Goal: Check status: Check status

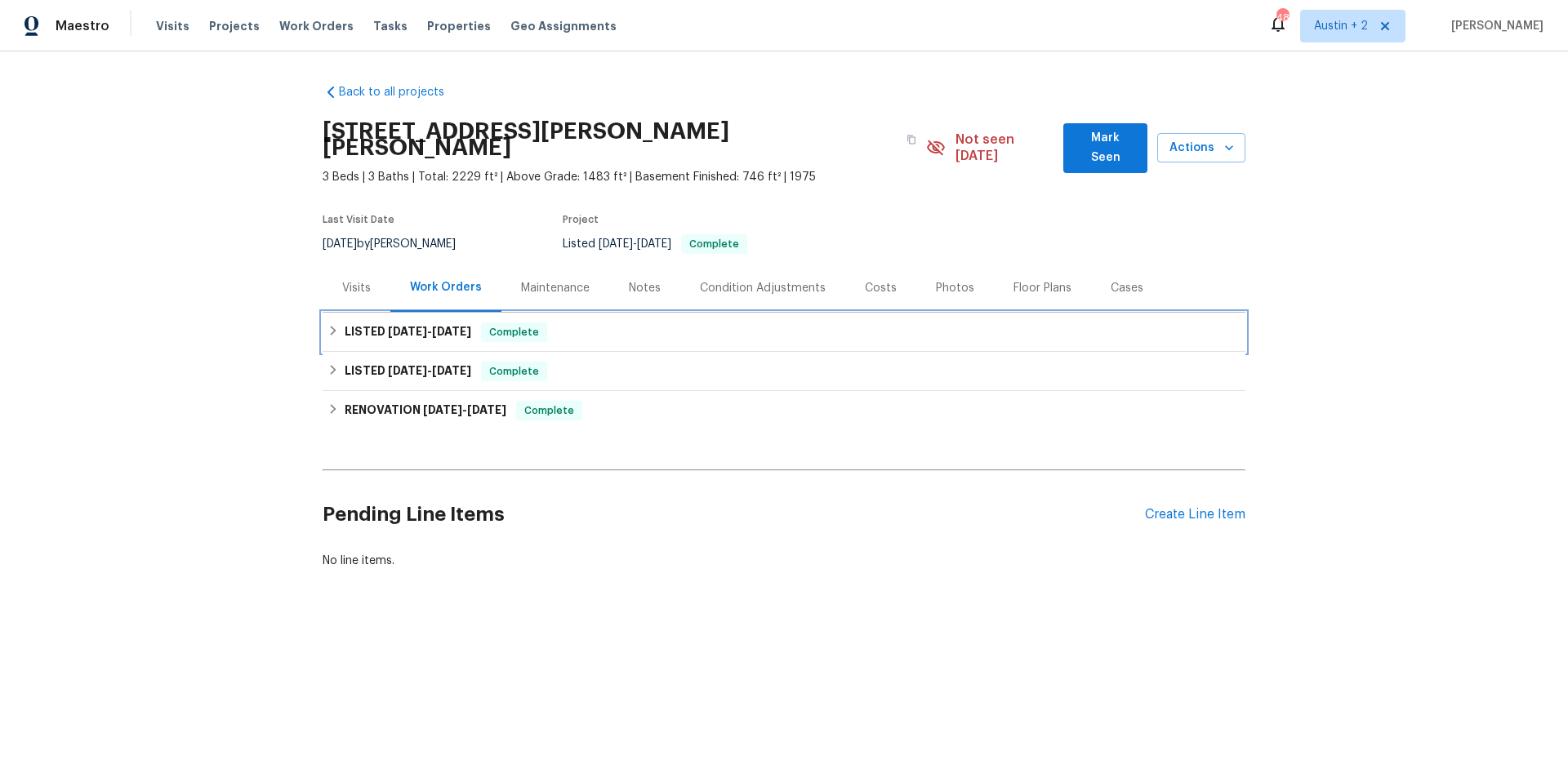
click at [408, 326] on span "[DATE]" at bounding box center [407, 331] width 39 height 11
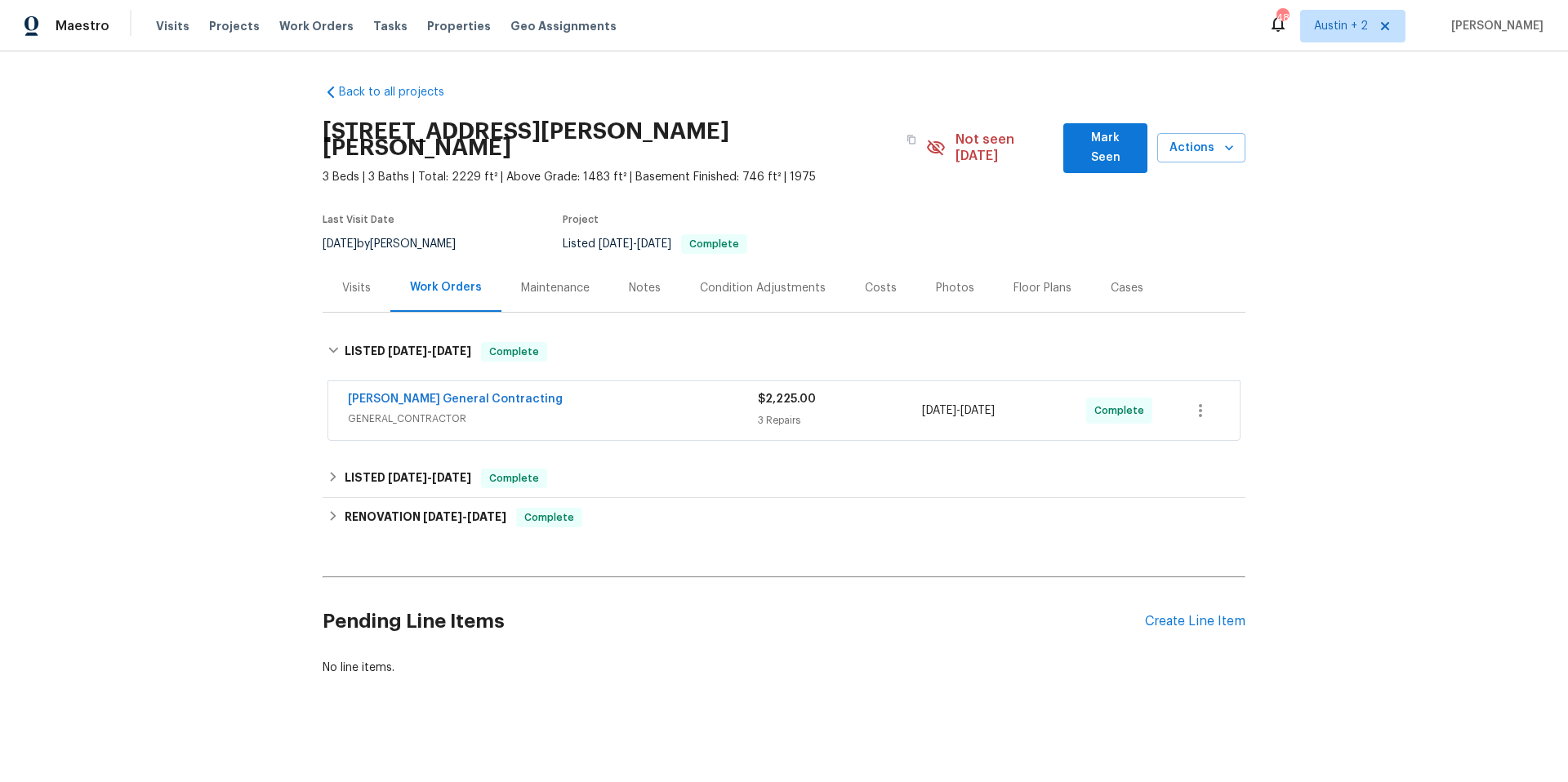
click at [597, 411] on span "GENERAL_CONTRACTOR" at bounding box center [553, 418] width 410 height 16
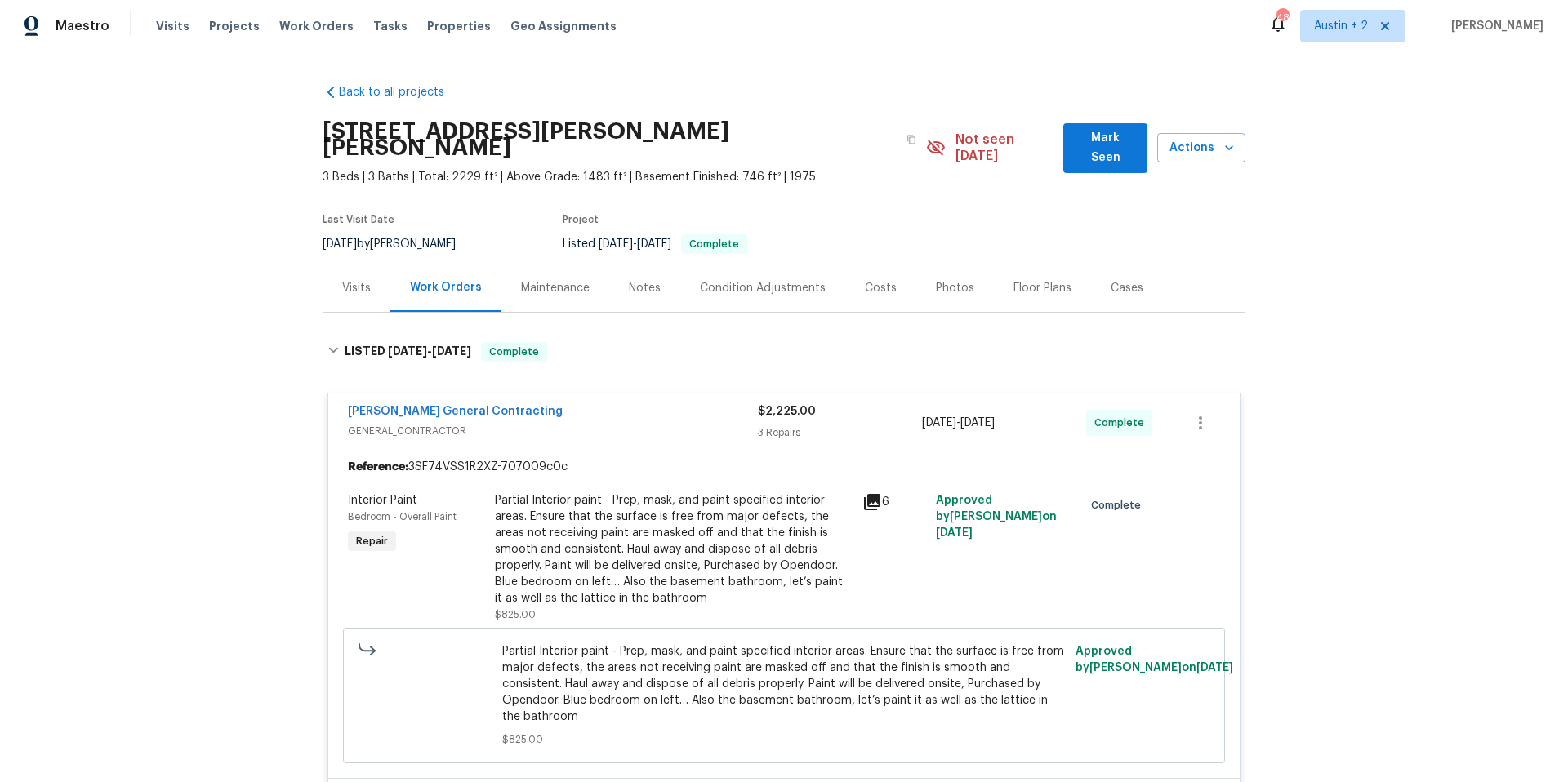
click at [868, 494] on icon at bounding box center [872, 502] width 16 height 16
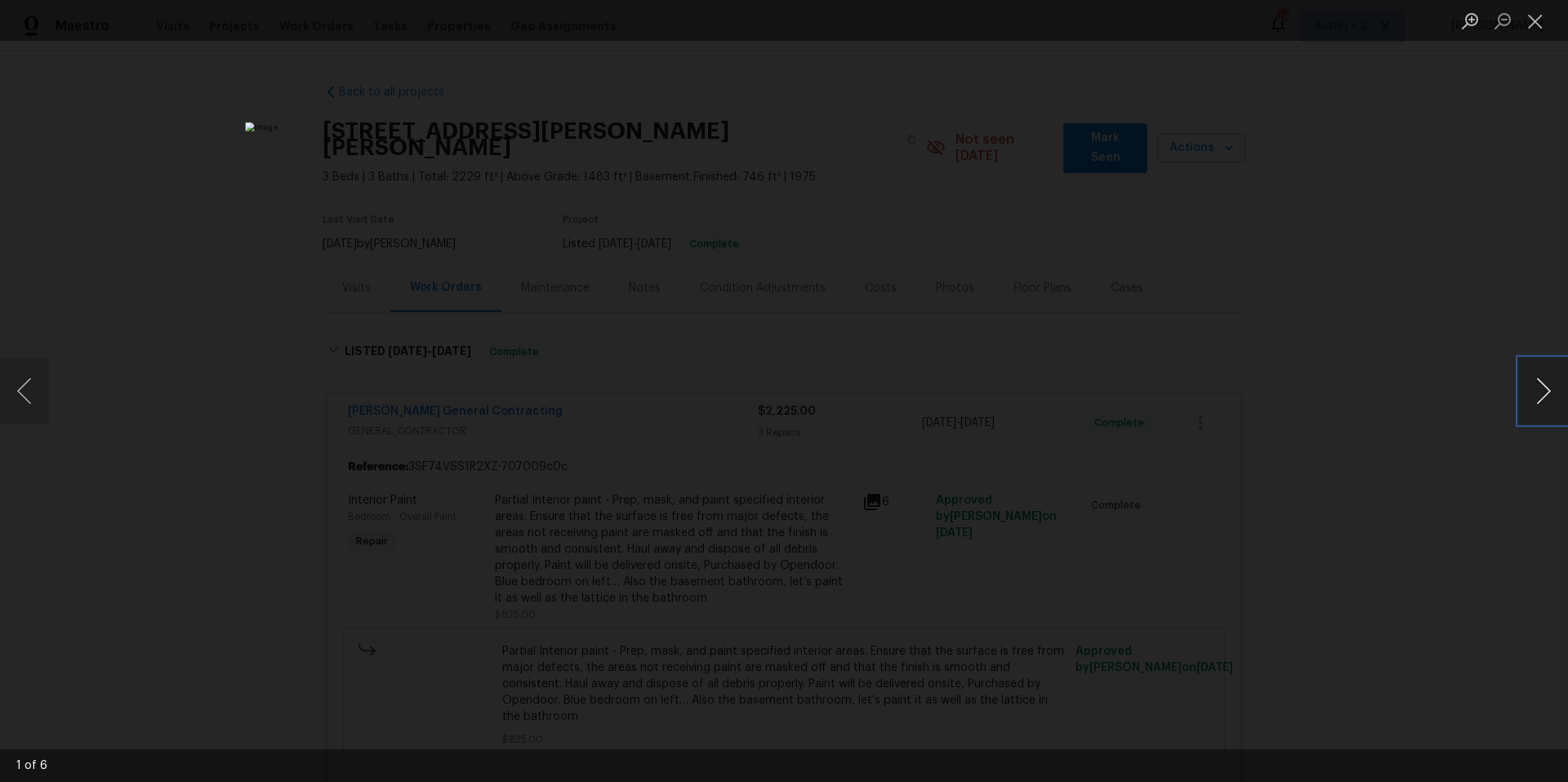
click at [1541, 389] on button "Next image" at bounding box center [1544, 391] width 49 height 65
click at [1537, 393] on button "Next image" at bounding box center [1544, 391] width 49 height 65
click at [1538, 390] on button "Next image" at bounding box center [1544, 391] width 49 height 65
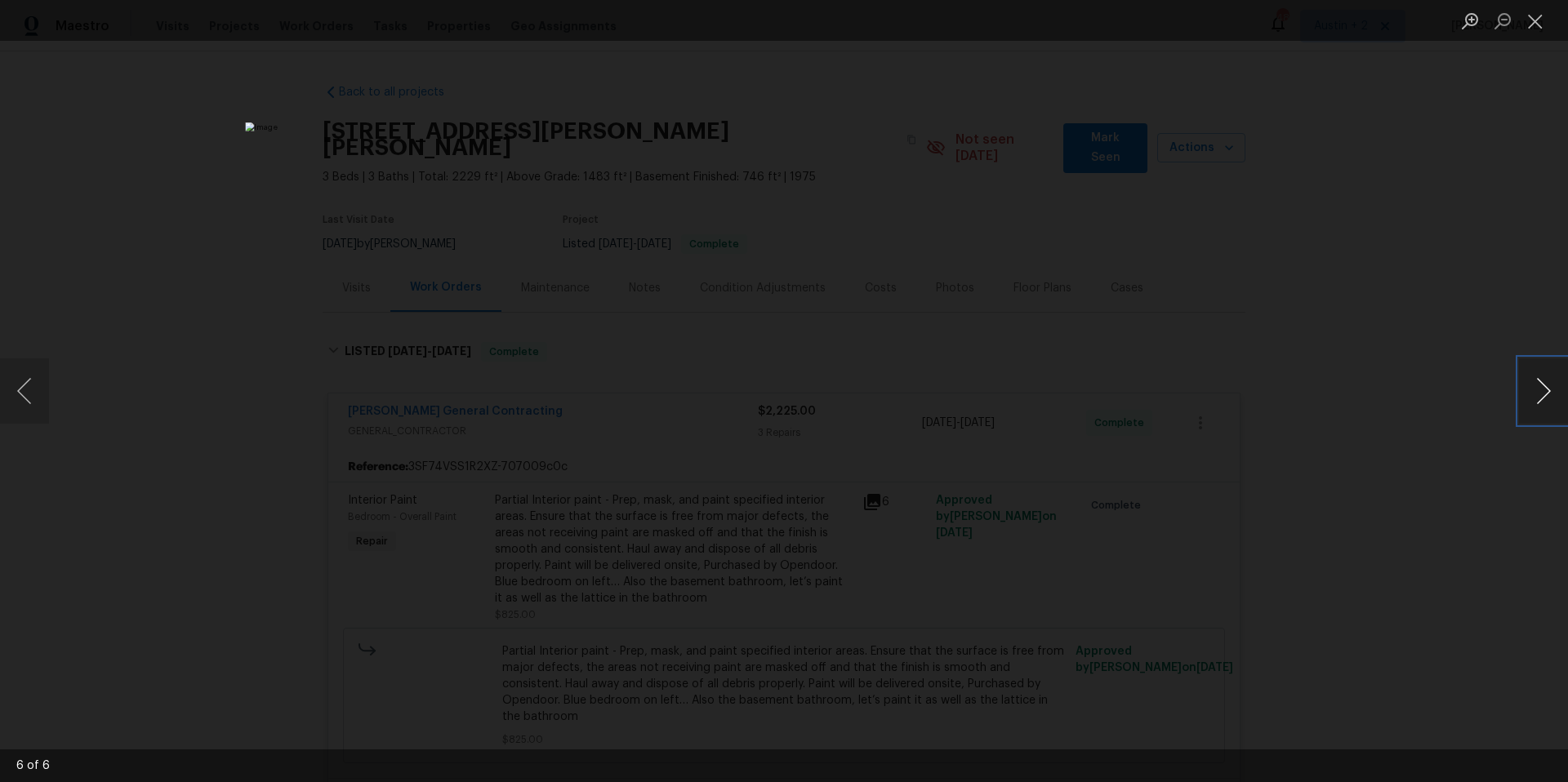
click at [1539, 389] on button "Next image" at bounding box center [1544, 391] width 49 height 65
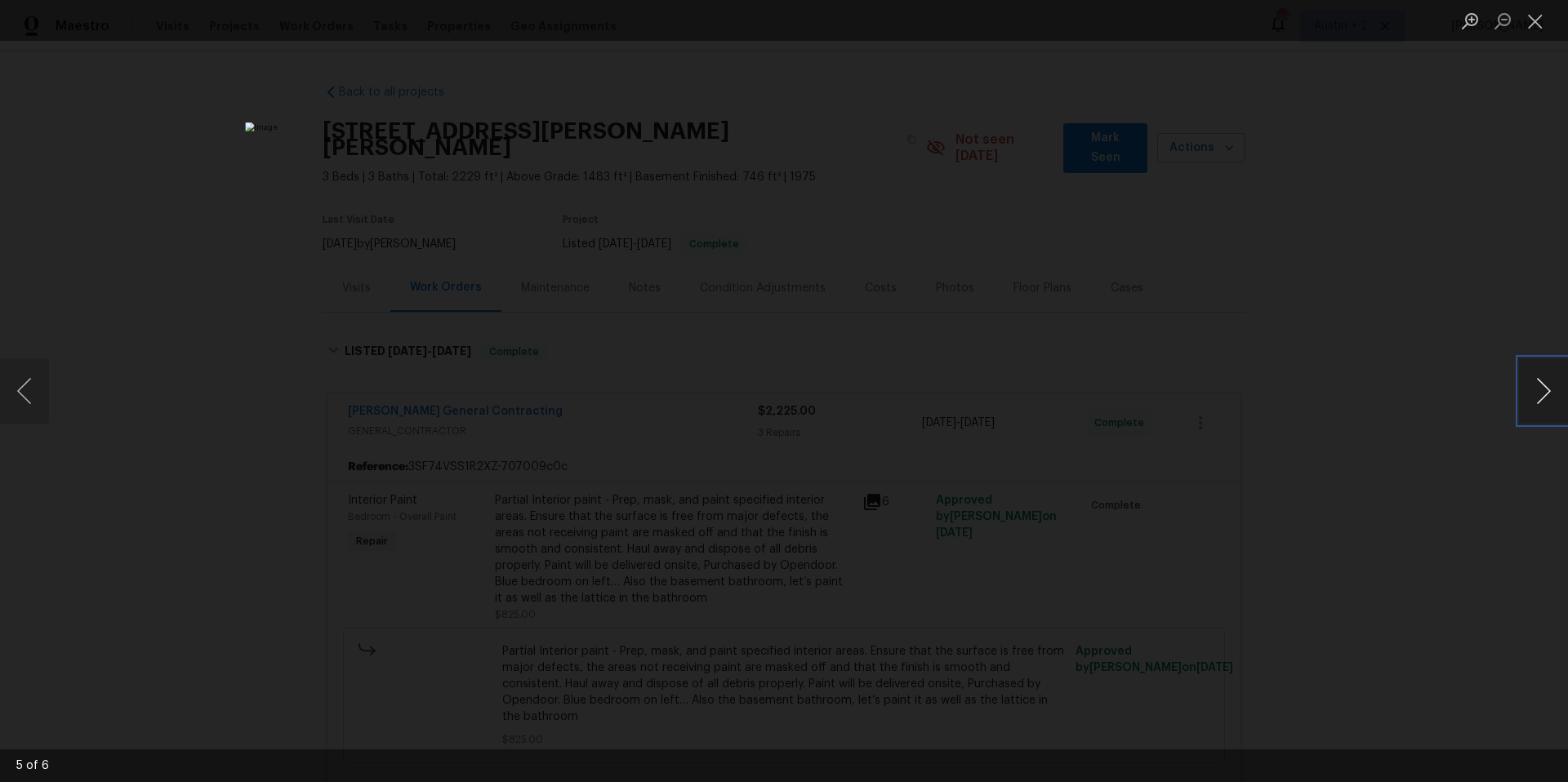
click at [1539, 389] on button "Next image" at bounding box center [1544, 391] width 49 height 65
